Goal: Task Accomplishment & Management: Manage account settings

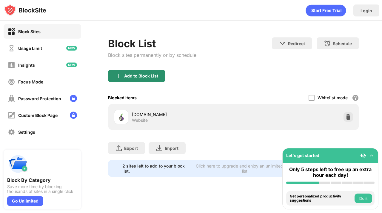
click at [150, 78] on div "Add to Block List" at bounding box center [141, 76] width 34 height 5
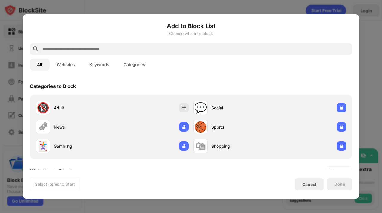
click at [184, 50] on input "text" at bounding box center [196, 48] width 308 height 7
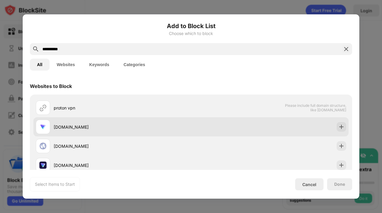
type input "**********"
click at [93, 124] on div "[DOMAIN_NAME]" at bounding box center [122, 127] width 137 height 6
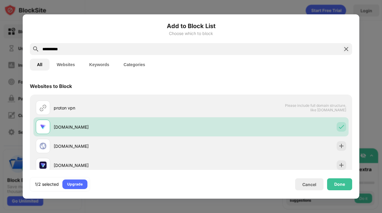
click at [249, 48] on input "**********" at bounding box center [191, 48] width 299 height 7
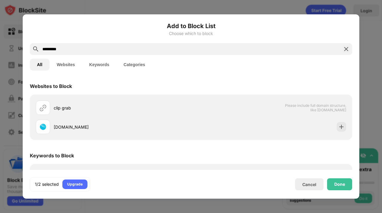
type input "*********"
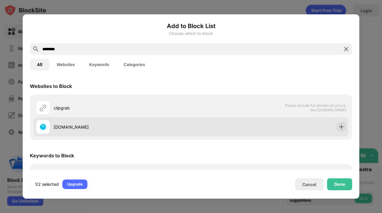
type input "********"
click at [193, 131] on div "[DOMAIN_NAME]" at bounding box center [191, 126] width 316 height 19
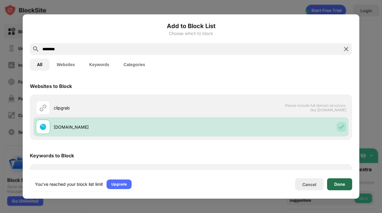
click at [342, 183] on div "Done" at bounding box center [340, 184] width 11 height 5
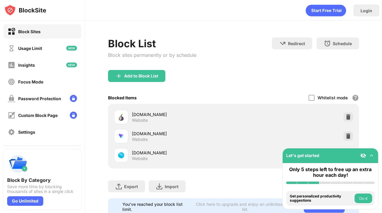
scroll to position [19, 0]
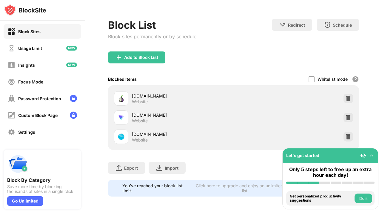
click at [374, 127] on div "Block List Block sites permanently or by schedule Redirect Choose a site to be …" at bounding box center [233, 107] width 297 height 211
click at [128, 43] on div "Block List Block sites permanently or by schedule" at bounding box center [152, 35] width 88 height 33
click at [128, 58] on div "Add to Block List" at bounding box center [141, 57] width 34 height 5
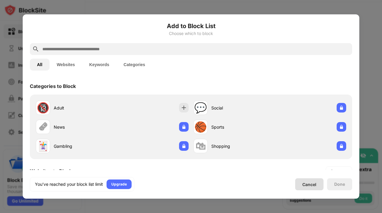
click at [309, 183] on div "Cancel" at bounding box center [310, 184] width 14 height 5
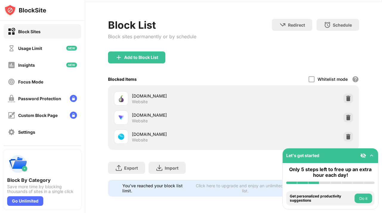
click at [160, 62] on div "Add to Block List" at bounding box center [136, 57] width 57 height 12
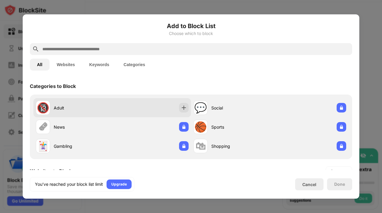
click at [178, 105] on div "🔞 Adult" at bounding box center [112, 107] width 158 height 19
click at [185, 107] on img at bounding box center [184, 108] width 6 height 6
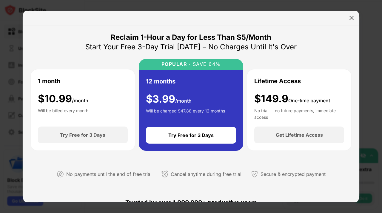
click at [357, 12] on div at bounding box center [191, 18] width 336 height 15
click at [351, 17] on img at bounding box center [352, 18] width 6 height 6
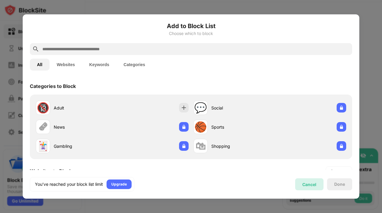
click at [299, 183] on div "Cancel" at bounding box center [310, 184] width 28 height 12
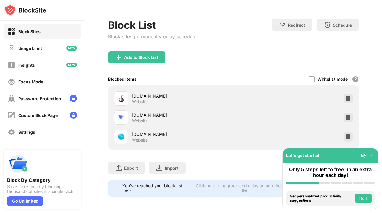
click at [351, 129] on div "[DOMAIN_NAME] Website" at bounding box center [234, 136] width 244 height 19
click at [350, 136] on img at bounding box center [349, 137] width 6 height 6
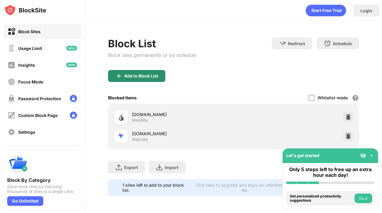
click at [154, 76] on div "Add to Block List" at bounding box center [141, 76] width 34 height 5
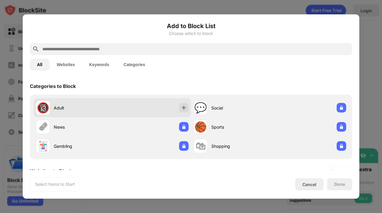
click at [187, 104] on div at bounding box center [184, 108] width 10 height 10
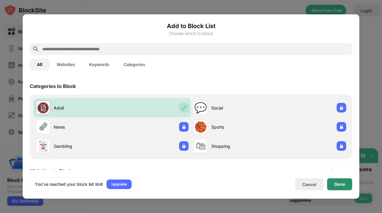
click at [337, 184] on div "Done" at bounding box center [340, 184] width 11 height 5
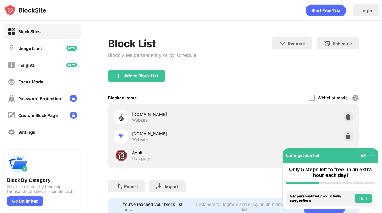
scroll to position [19, 0]
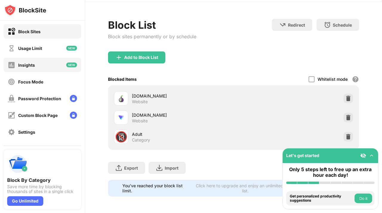
click at [36, 72] on div "Insights" at bounding box center [43, 65] width 78 height 14
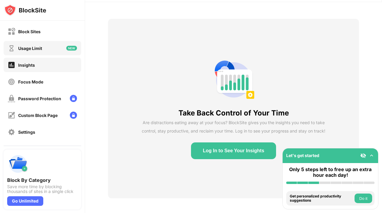
click at [41, 51] on div "Usage Limit" at bounding box center [25, 48] width 34 height 7
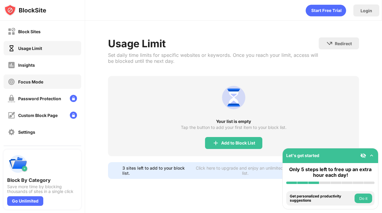
click at [50, 75] on div "Focus Mode" at bounding box center [43, 81] width 78 height 14
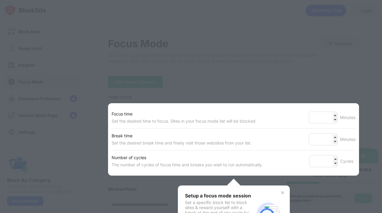
click at [287, 84] on div at bounding box center [191, 106] width 382 height 213
click at [27, 123] on div at bounding box center [191, 106] width 382 height 213
click at [280, 190] on div "Setup a focus mode session Set a specific block list to block sites & reward yo…" at bounding box center [234, 213] width 112 height 57
click at [286, 192] on div "Setup a focus mode session Set a specific block list to block sites & reward yo…" at bounding box center [234, 213] width 112 height 57
click at [285, 192] on img at bounding box center [283, 192] width 5 height 5
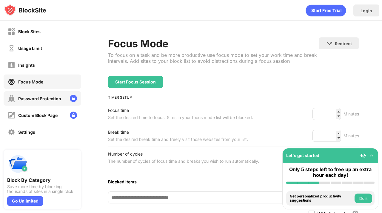
click at [31, 104] on div "Password Protection" at bounding box center [43, 98] width 78 height 14
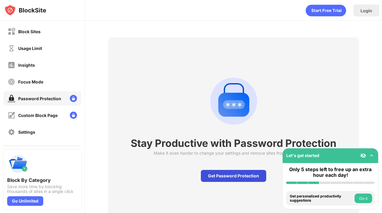
click at [207, 178] on div "Get Password Protection" at bounding box center [233, 176] width 65 height 12
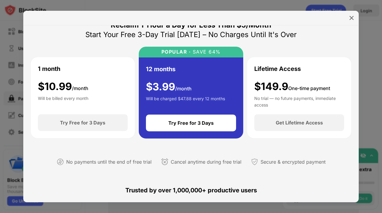
scroll to position [70, 0]
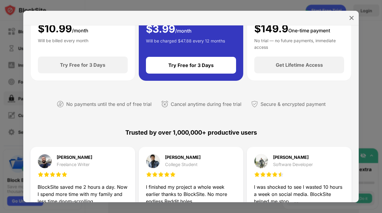
click at [352, 15] on img at bounding box center [352, 18] width 6 height 6
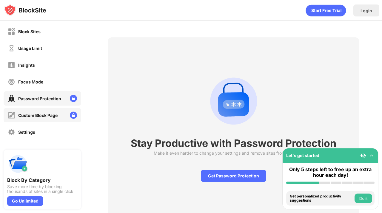
click at [43, 118] on div "Custom Block Page" at bounding box center [33, 114] width 50 height 7
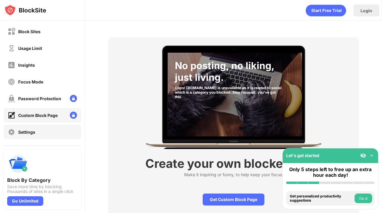
click at [42, 134] on div "Settings" at bounding box center [43, 132] width 78 height 14
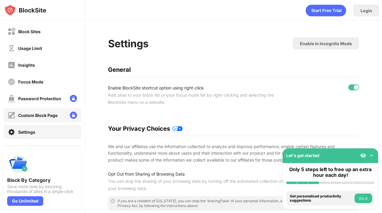
click at [37, 114] on div "Custom Block Page" at bounding box center [37, 115] width 39 height 5
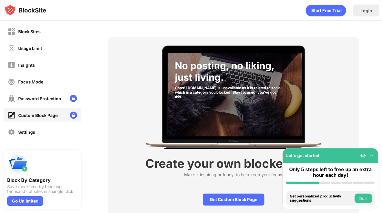
scroll to position [21, 0]
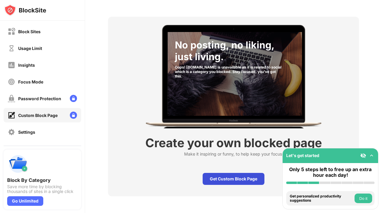
click at [233, 175] on div "Get Custom Block Page" at bounding box center [234, 179] width 62 height 12
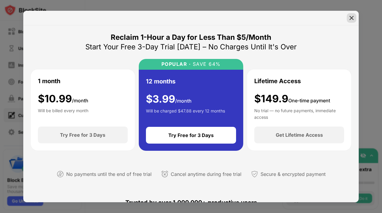
click at [351, 18] on img at bounding box center [352, 18] width 6 height 6
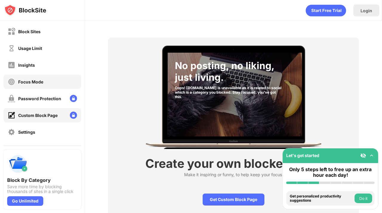
click at [34, 85] on div "Focus Mode" at bounding box center [26, 81] width 36 height 7
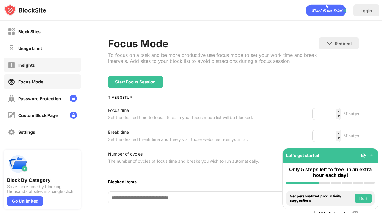
click at [51, 66] on div "Insights" at bounding box center [43, 65] width 78 height 14
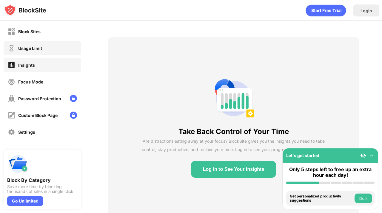
click at [52, 53] on div "Usage Limit" at bounding box center [43, 48] width 78 height 14
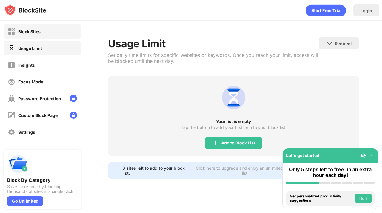
click at [48, 37] on div "Block Sites" at bounding box center [43, 31] width 78 height 14
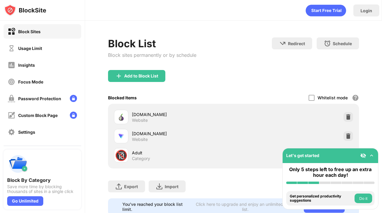
scroll to position [19, 0]
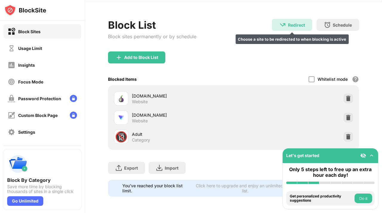
click at [297, 24] on div "Redirect" at bounding box center [296, 24] width 17 height 5
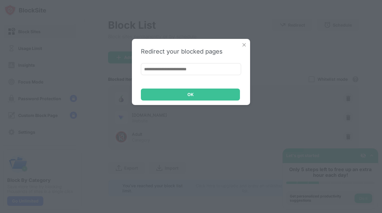
click at [209, 73] on input at bounding box center [191, 69] width 100 height 12
paste input "**********"
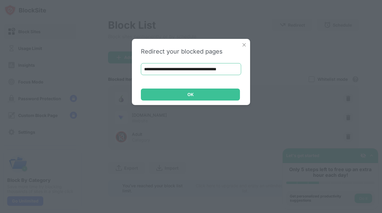
scroll to position [0, 8]
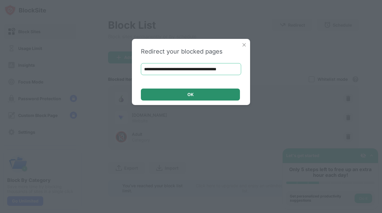
type input "**********"
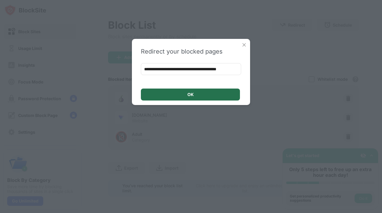
click at [193, 95] on div "OK" at bounding box center [191, 94] width 6 height 5
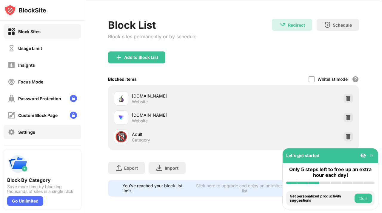
click at [25, 134] on div "Settings" at bounding box center [26, 131] width 17 height 5
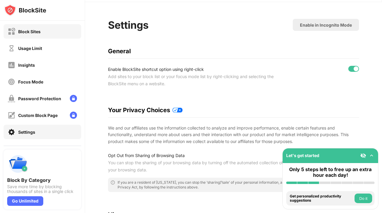
click at [36, 31] on div "Block Sites" at bounding box center [29, 31] width 22 height 5
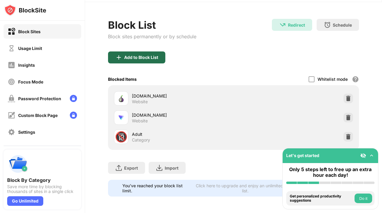
click at [145, 62] on div "Add to Block List" at bounding box center [136, 57] width 57 height 12
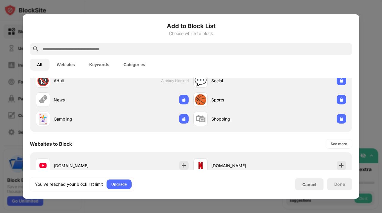
scroll to position [32, 0]
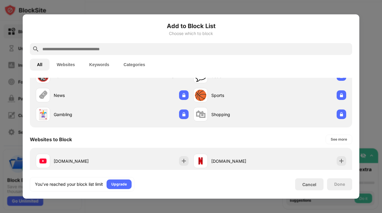
click at [132, 45] on input "text" at bounding box center [196, 48] width 308 height 7
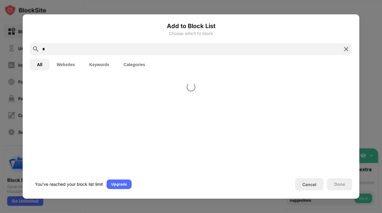
scroll to position [0, 0]
type input "*"
type input "********"
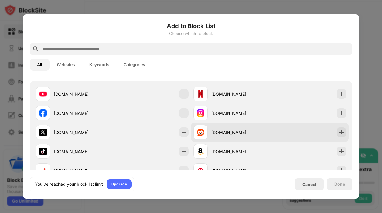
scroll to position [82, 0]
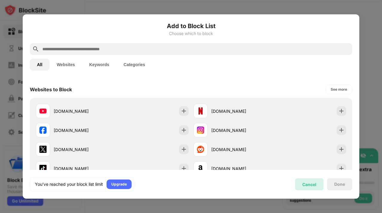
click at [303, 181] on div "Cancel" at bounding box center [310, 184] width 28 height 12
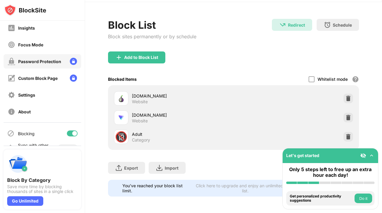
scroll to position [50, 0]
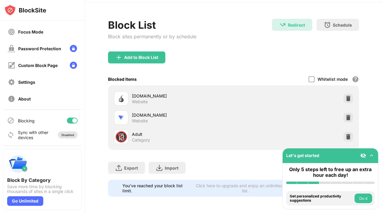
click at [72, 136] on div "Disabled" at bounding box center [68, 135] width 13 height 4
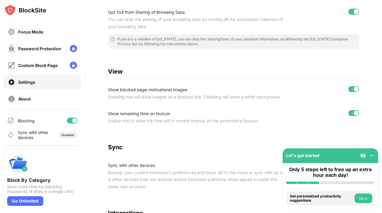
scroll to position [162, 0]
drag, startPoint x: 154, startPoint y: 97, endPoint x: 205, endPoint y: 97, distance: 50.8
click at [205, 97] on div "Enabling this will show images on a blocked site. Disabling will show a white b…" at bounding box center [196, 96] width 176 height 7
drag, startPoint x: 205, startPoint y: 97, endPoint x: 211, endPoint y: 106, distance: 11.1
click at [211, 100] on div "Enabling this will show images on a blocked site. Disabling will show a white b…" at bounding box center [196, 96] width 176 height 7
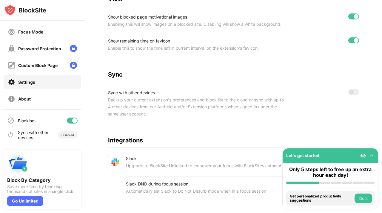
scroll to position [250, 0]
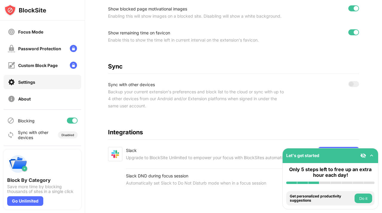
click at [355, 81] on div at bounding box center [354, 84] width 11 height 6
click at [373, 156] on img at bounding box center [372, 155] width 6 height 6
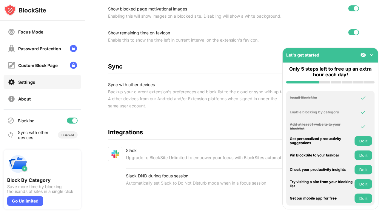
click at [373, 51] on div "Let's get started" at bounding box center [331, 55] width 96 height 15
